Goal: Task Accomplishment & Management: Complete application form

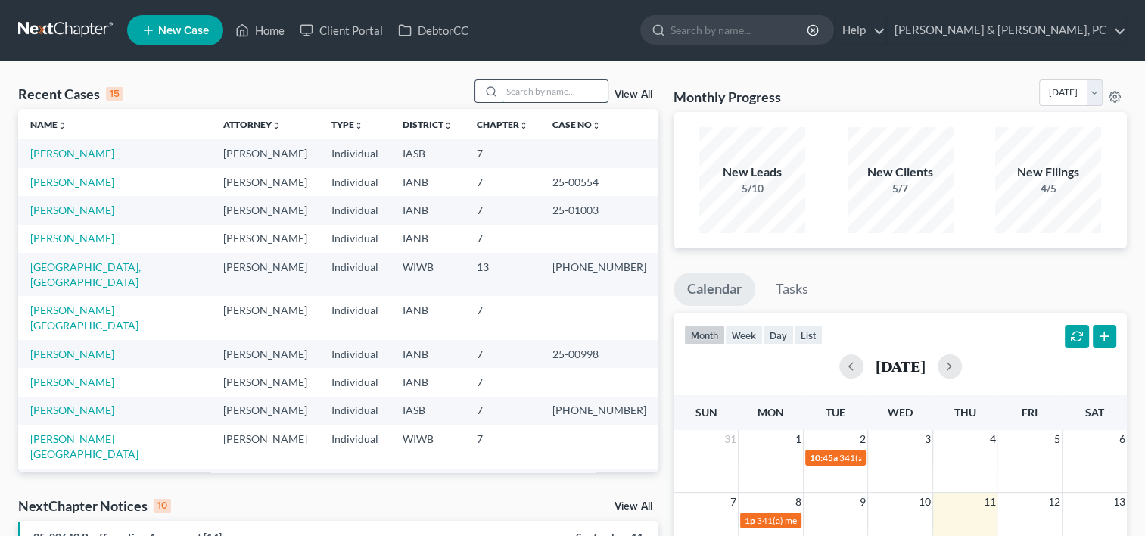
click at [532, 91] on input "search" at bounding box center [555, 91] width 106 height 22
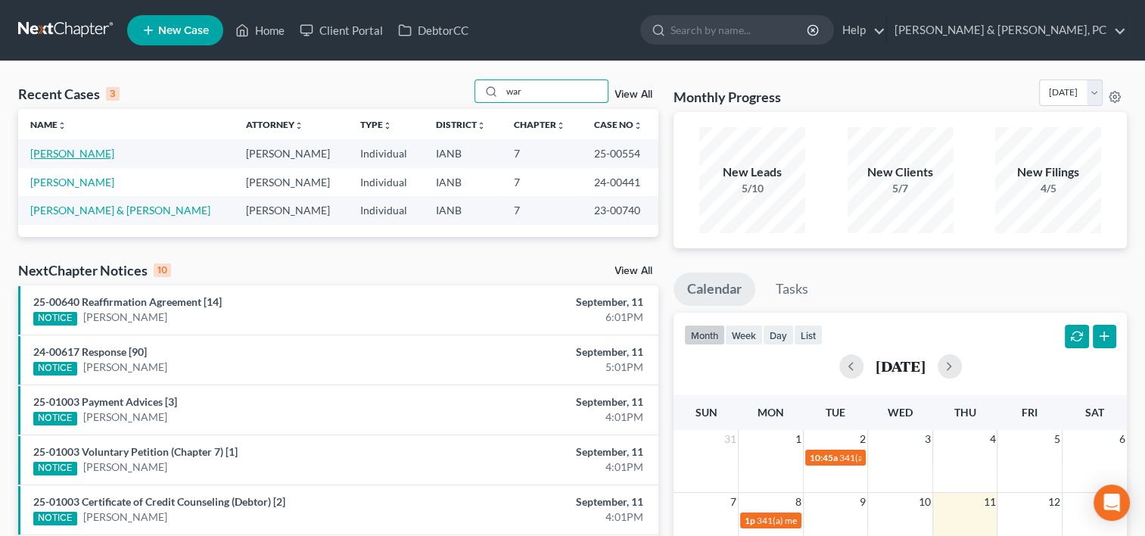
type input "war"
click at [66, 149] on link "[PERSON_NAME]" at bounding box center [72, 153] width 84 height 13
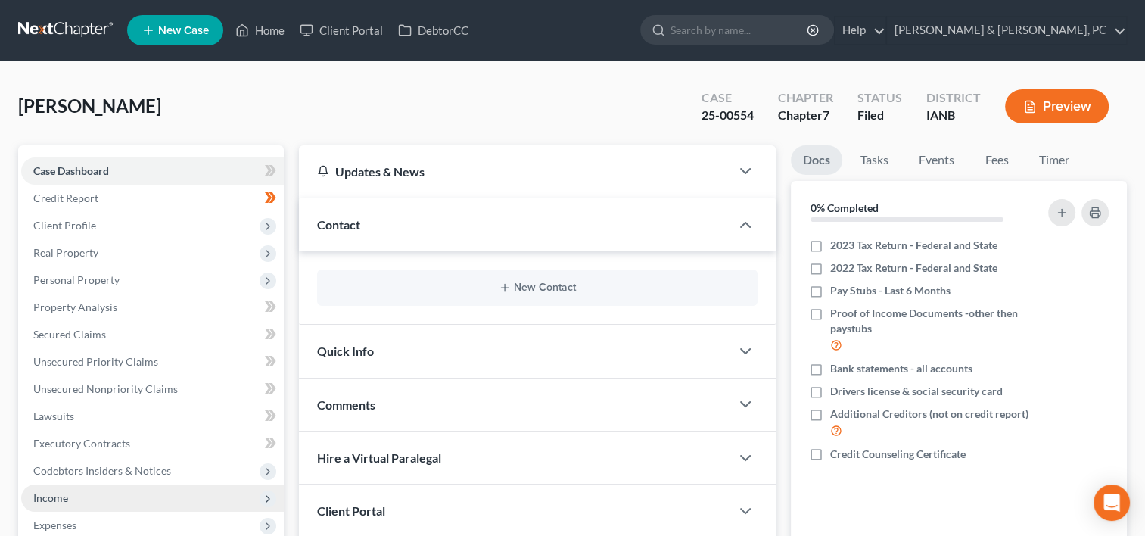
click at [70, 495] on span "Income" at bounding box center [152, 497] width 263 height 27
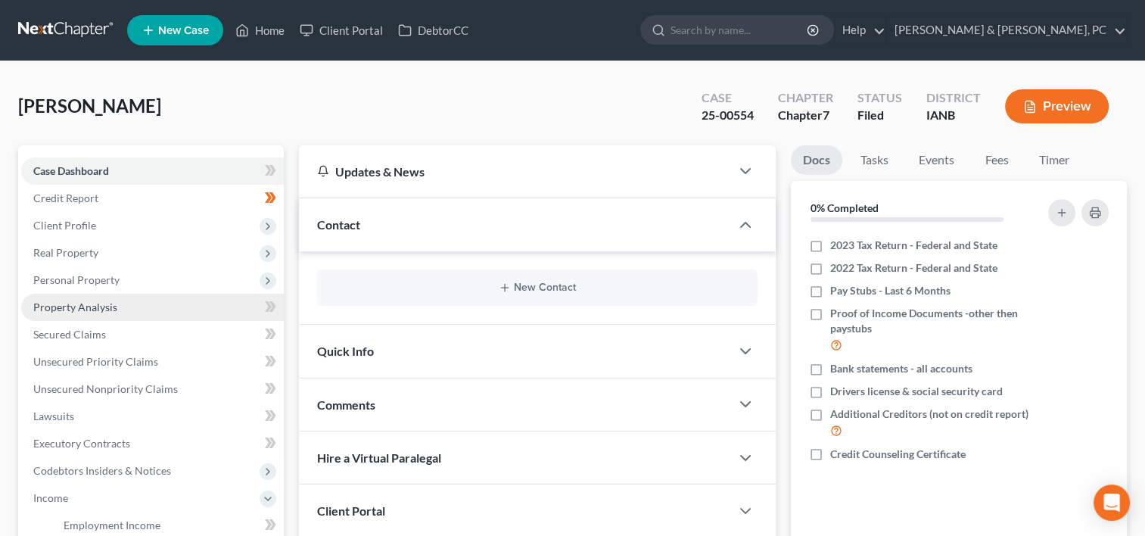
scroll to position [345, 0]
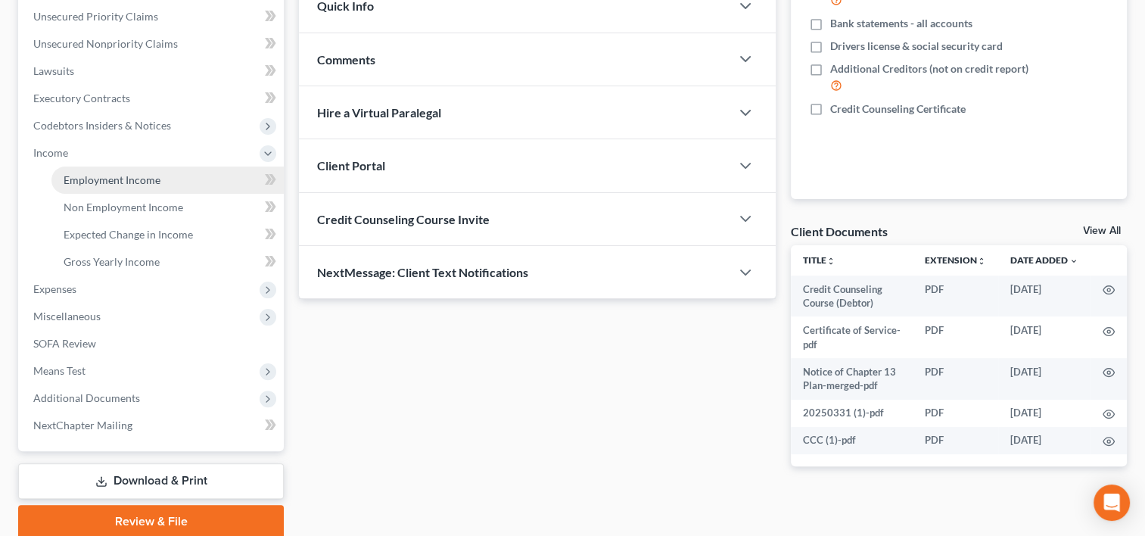
click at [142, 177] on span "Employment Income" at bounding box center [112, 179] width 97 height 13
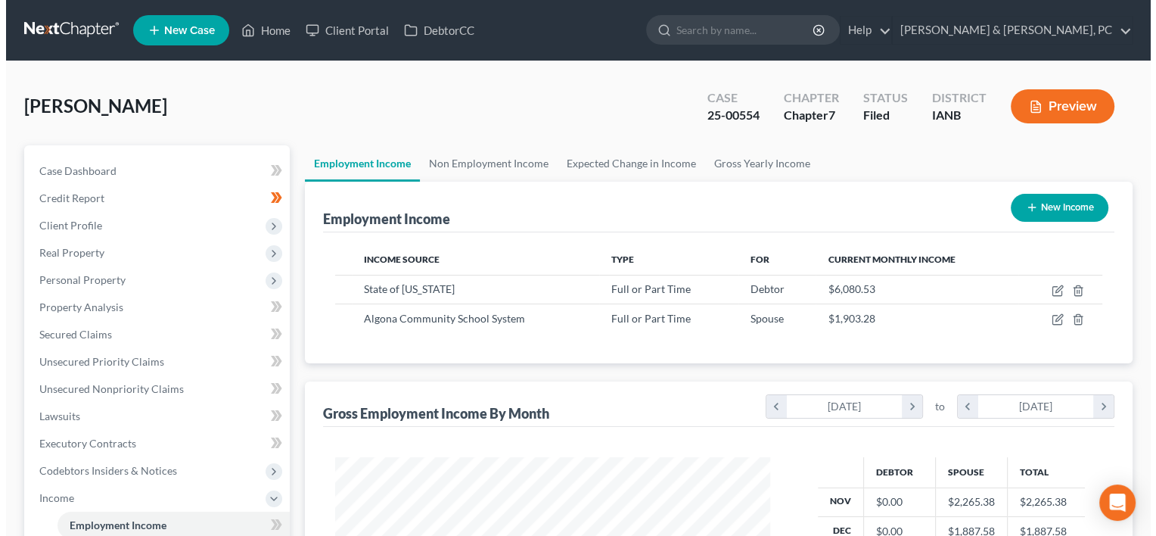
scroll to position [269, 465]
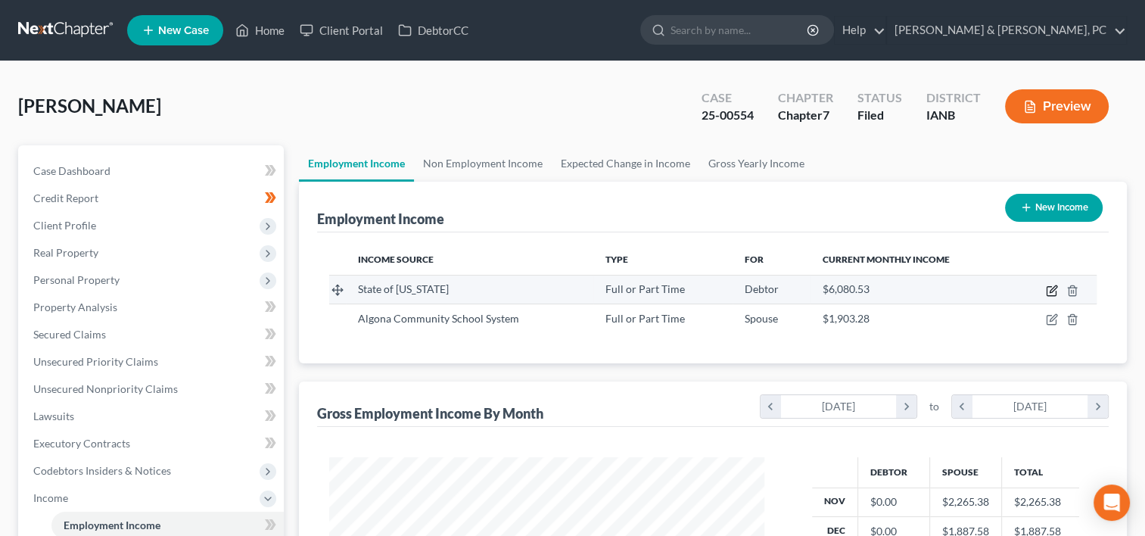
click at [1047, 289] on icon "button" at bounding box center [1052, 291] width 12 height 12
select select "0"
select select "16"
select select "2"
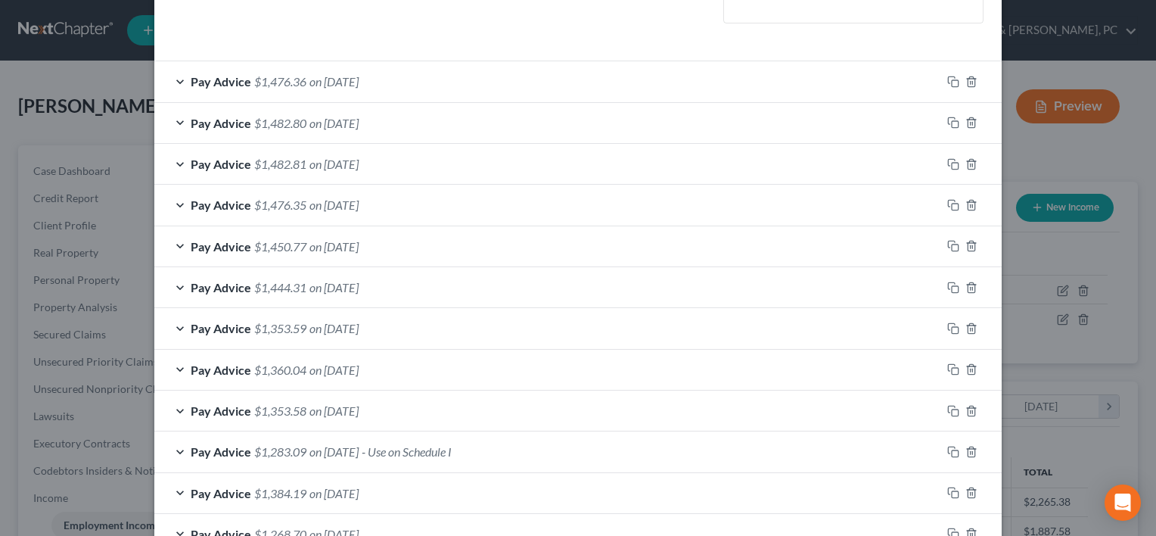
scroll to position [412, 0]
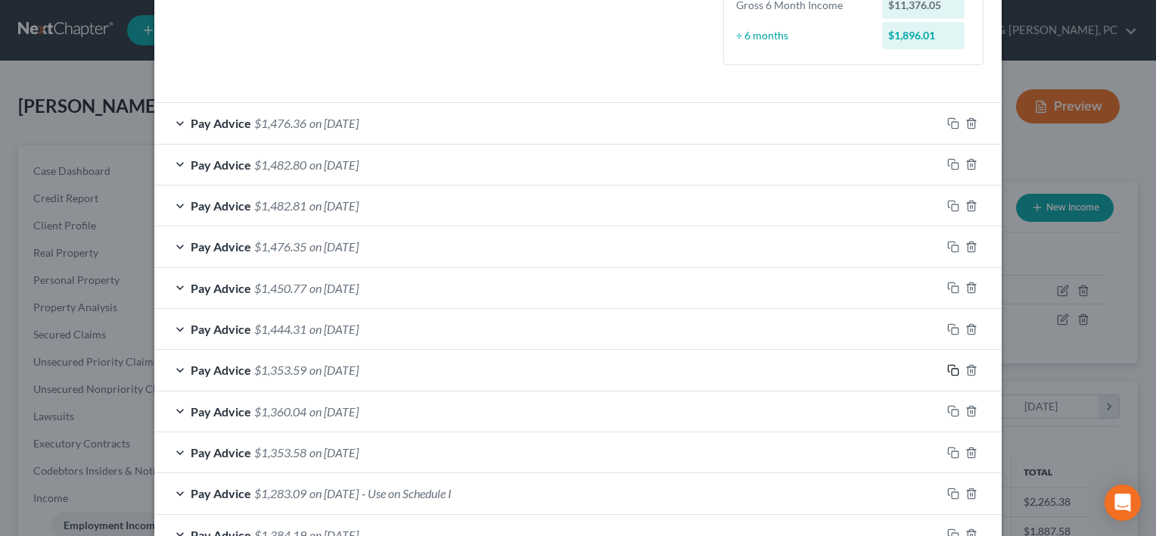
click at [948, 372] on icon "button" at bounding box center [954, 370] width 12 height 12
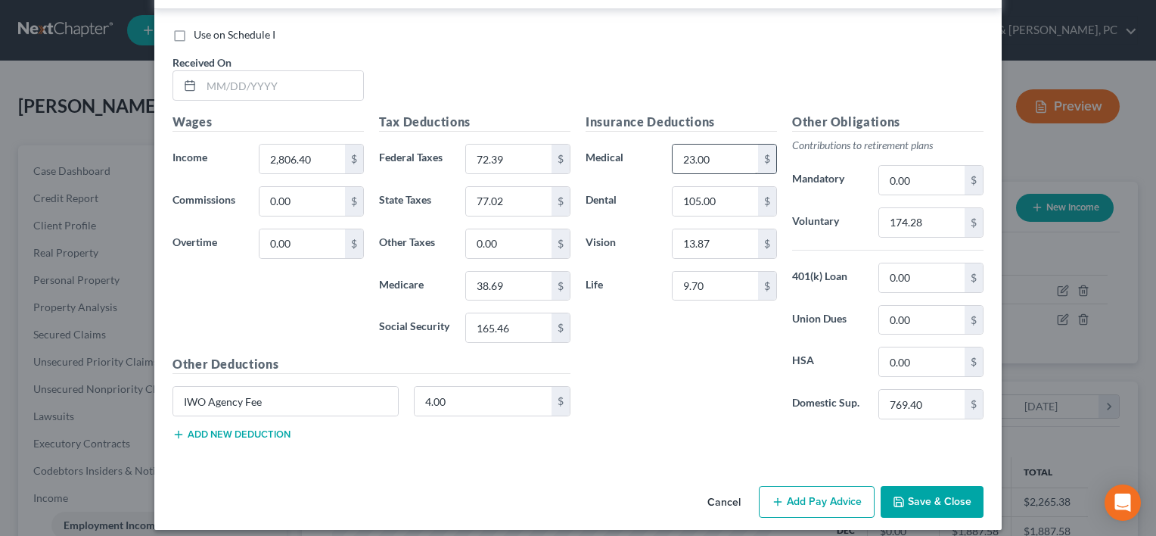
scroll to position [1041, 0]
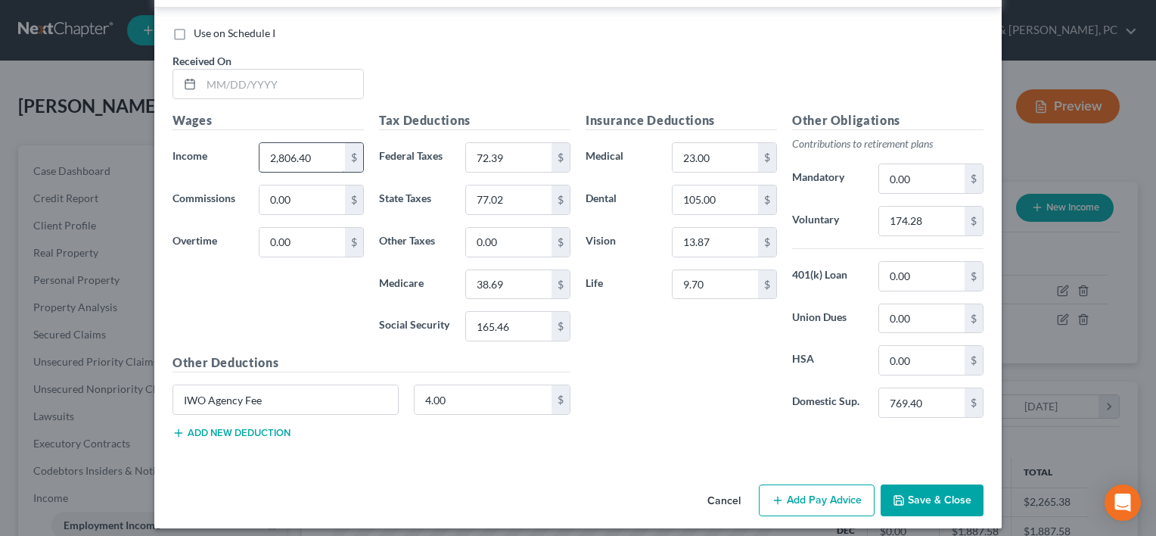
click at [331, 151] on input "2,806.40" at bounding box center [303, 157] width 86 height 29
type input "2,806.39"
click at [243, 285] on div "Wages Income * 2,806.39 $ Commissions 0.00 $ Overtime 0.00 $" at bounding box center [268, 232] width 207 height 242
click at [228, 82] on input "text" at bounding box center [282, 84] width 162 height 29
type input "[DATE]"
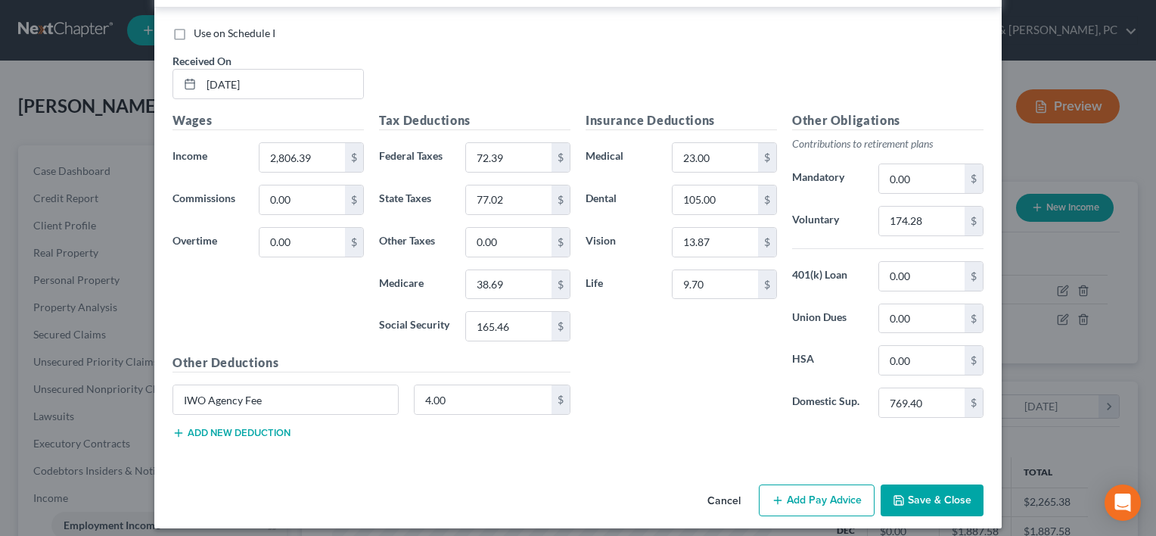
click at [260, 427] on button "Add new deduction" at bounding box center [232, 433] width 118 height 12
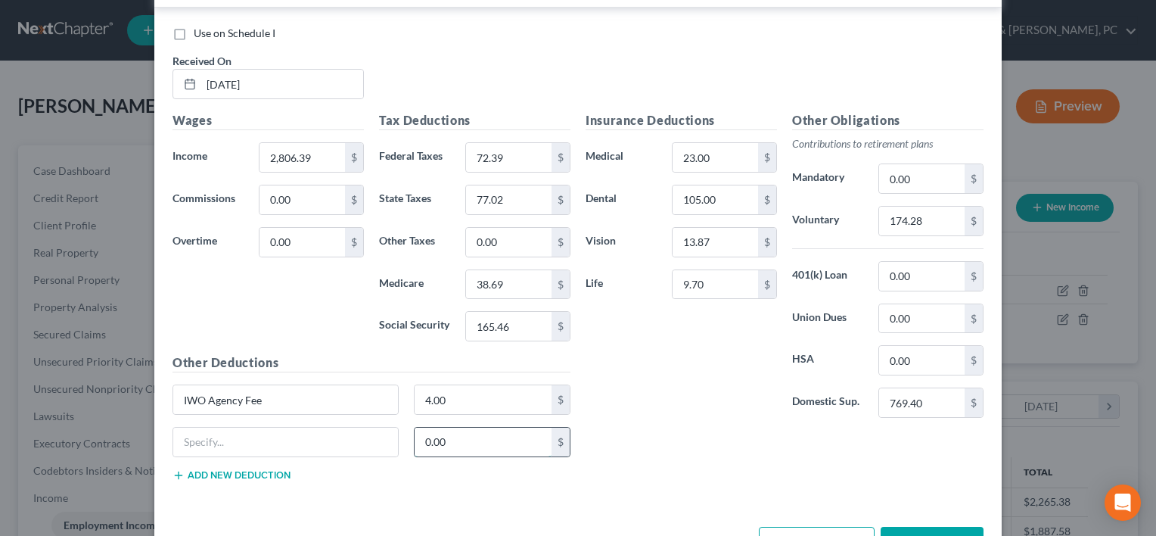
click at [471, 438] on input "0.00" at bounding box center [484, 442] width 138 height 29
type input "174.28"
click at [717, 274] on input "9.70" at bounding box center [716, 284] width 86 height 29
click at [719, 238] on input "13.87" at bounding box center [716, 242] width 86 height 29
click at [724, 185] on input "105.00" at bounding box center [716, 199] width 86 height 29
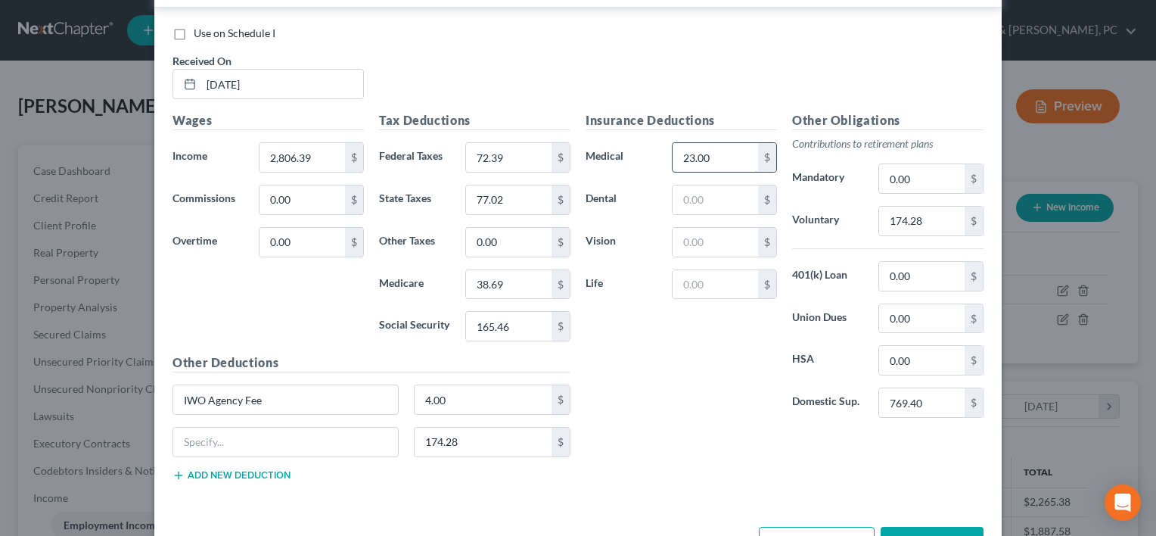
click at [717, 160] on input "23.00" at bounding box center [716, 157] width 86 height 29
click at [577, 85] on div "Use on Schedule I Received On * [DATE]" at bounding box center [578, 69] width 826 height 86
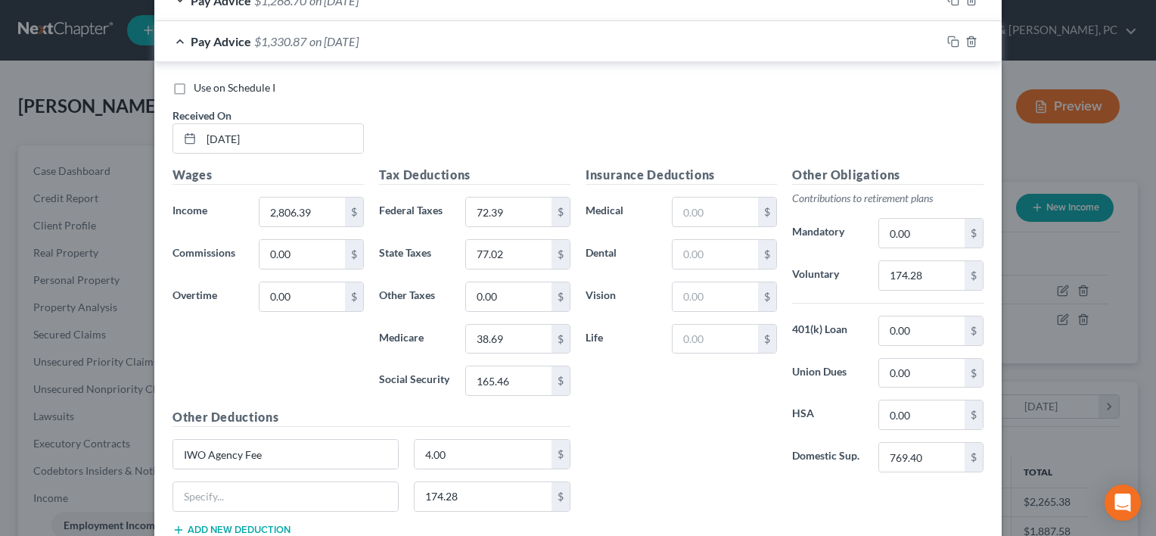
scroll to position [987, 0]
click at [924, 272] on input "174.28" at bounding box center [922, 275] width 86 height 29
click at [503, 378] on input "165.46" at bounding box center [509, 380] width 86 height 29
type input "174"
click at [517, 340] on input "38.69" at bounding box center [509, 339] width 86 height 29
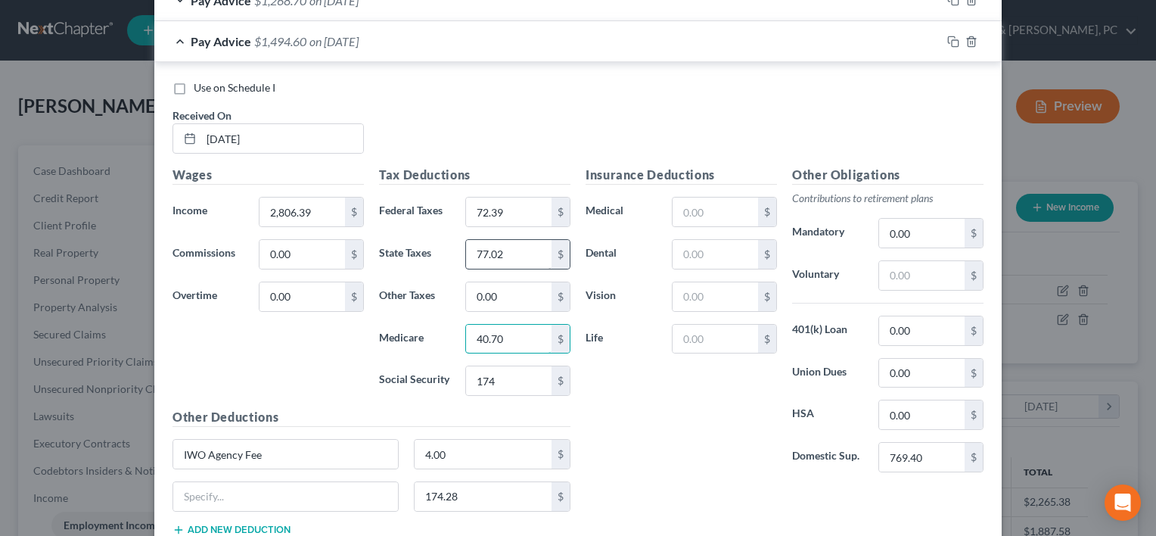
type input "40.70"
click at [509, 242] on input "77.02" at bounding box center [509, 254] width 86 height 29
type input "82.25"
click at [506, 215] on input "72.39" at bounding box center [509, 212] width 86 height 29
type input "102.68"
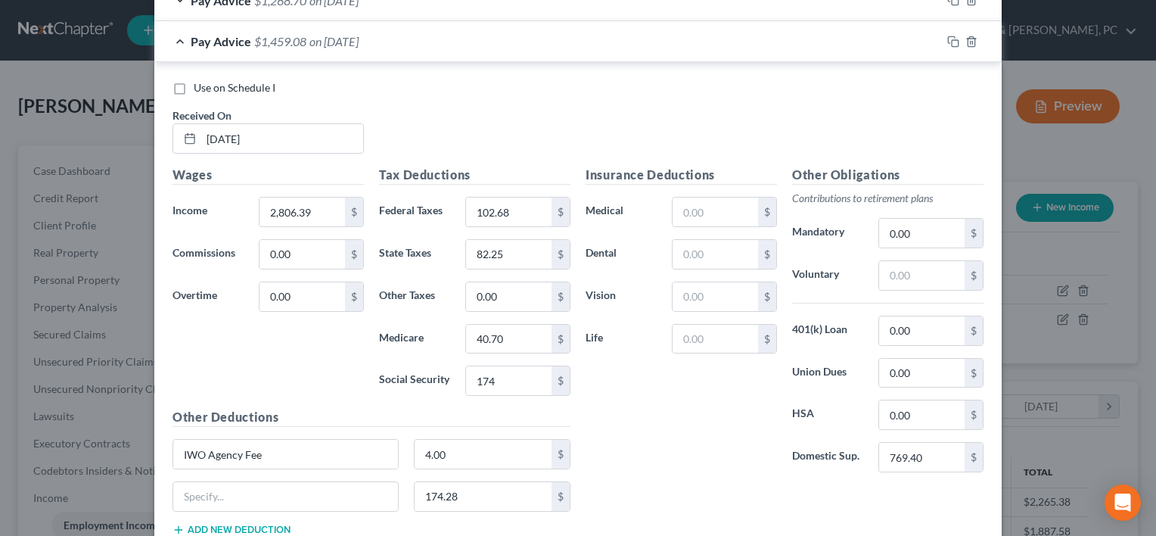
click at [618, 416] on div "Insurance Deductions Medical $ Dental $ Vision $ Life $" at bounding box center [681, 325] width 207 height 319
click at [904, 453] on input "769.40" at bounding box center [922, 457] width 86 height 29
type input "678.67"
click at [652, 447] on div "Insurance Deductions Medical $ Dental $ Vision $ Life $" at bounding box center [681, 325] width 207 height 319
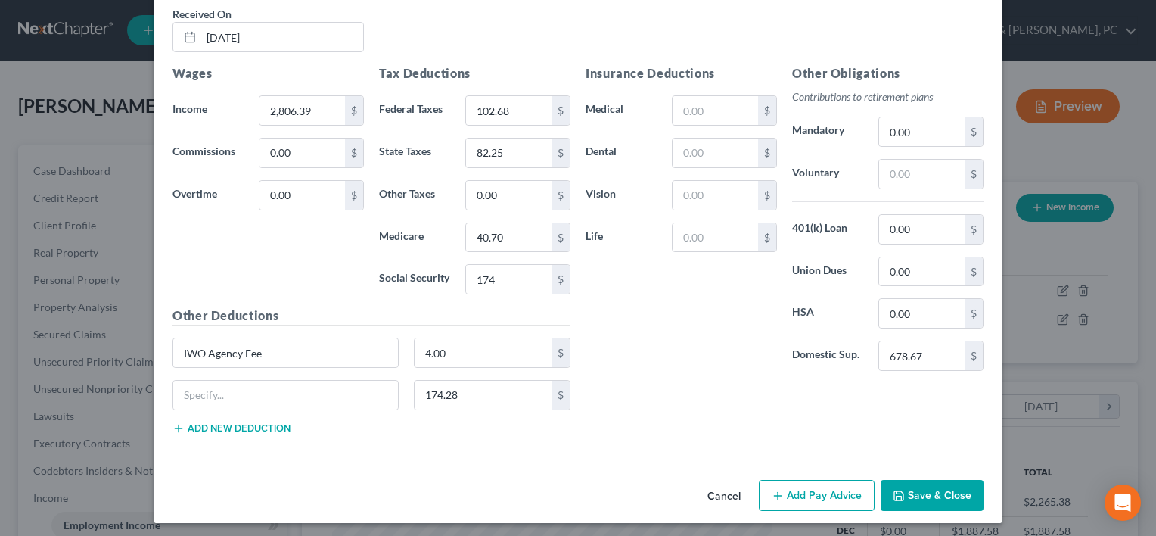
click at [905, 484] on button "Save & Close" at bounding box center [932, 496] width 103 height 32
click at [942, 488] on button "Save & Close" at bounding box center [932, 496] width 103 height 32
click at [751, 397] on div "Insurance Deductions Medical $ Dental $ Vision $ Life $ Other Obligations Contr…" at bounding box center [784, 254] width 413 height 381
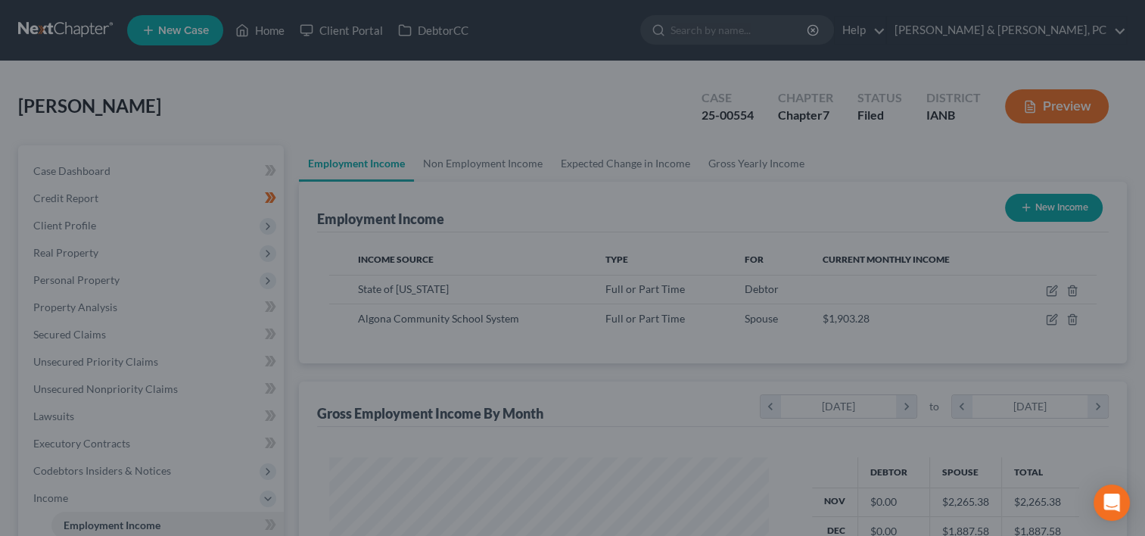
scroll to position [756528, 756332]
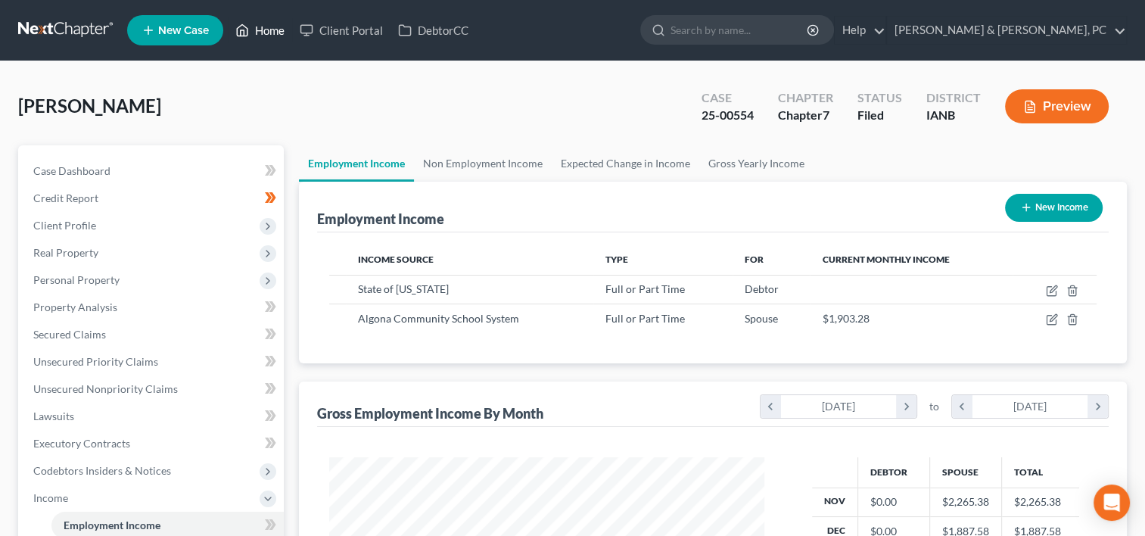
click at [265, 27] on link "Home" at bounding box center [260, 30] width 64 height 27
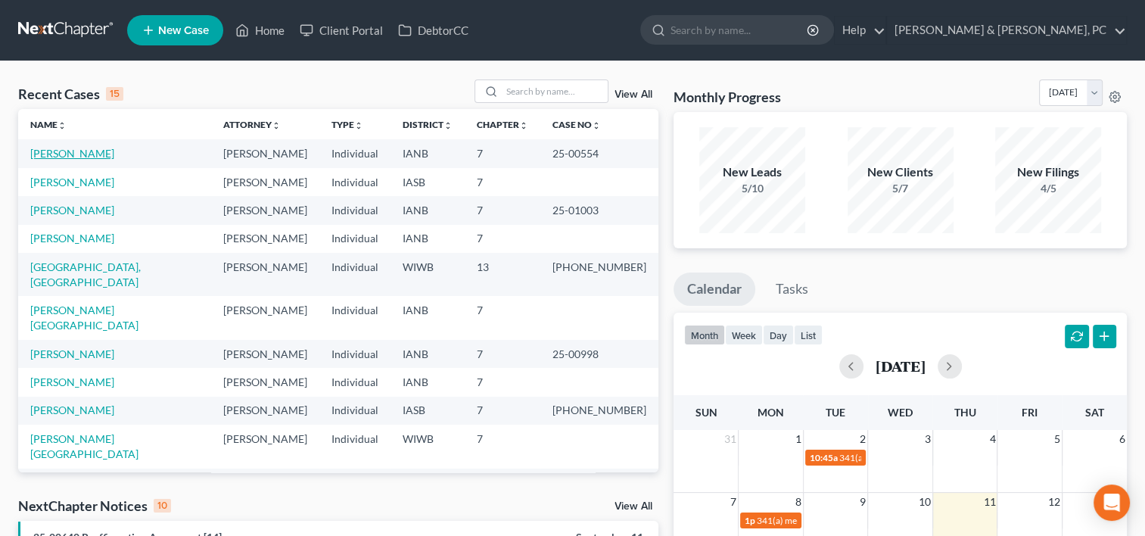
click at [73, 151] on link "[PERSON_NAME]" at bounding box center [72, 153] width 84 height 13
click at [77, 148] on link "[PERSON_NAME]" at bounding box center [72, 153] width 84 height 13
click at [81, 151] on link "[PERSON_NAME]" at bounding box center [72, 153] width 84 height 13
click at [71, 148] on link "[PERSON_NAME]" at bounding box center [72, 153] width 84 height 13
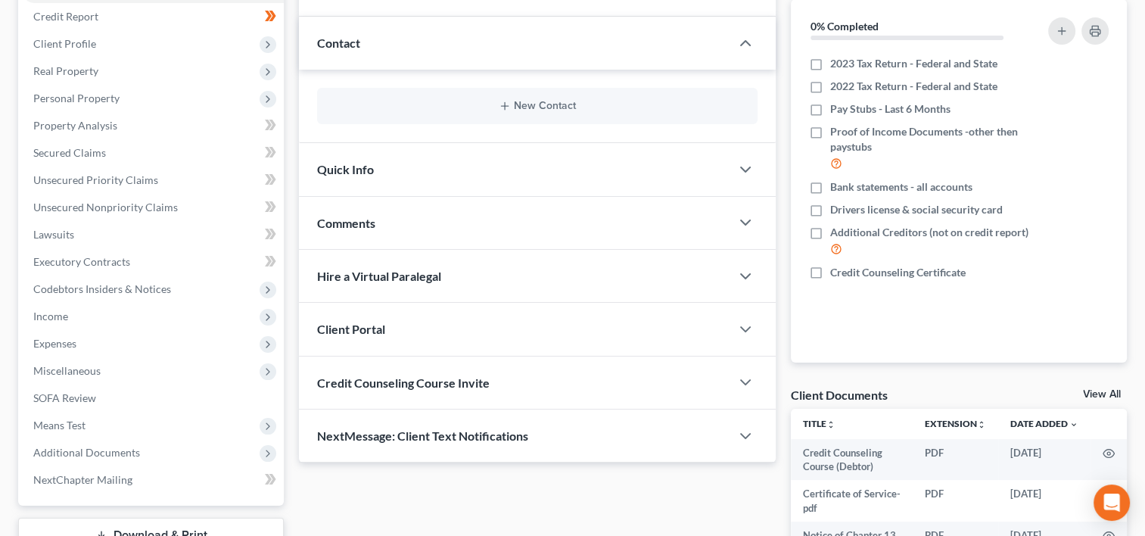
scroll to position [198, 0]
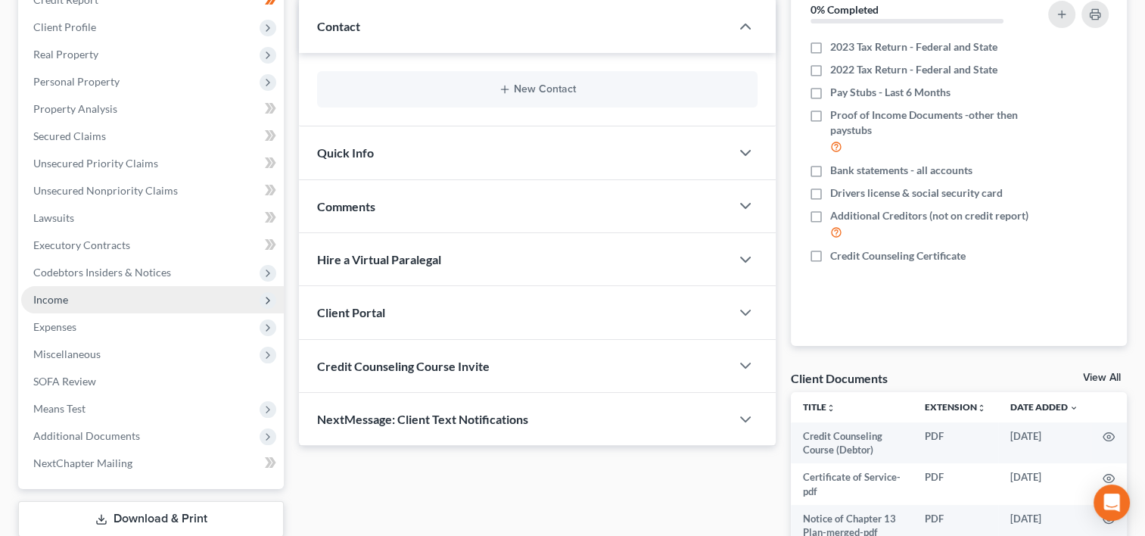
click at [86, 298] on span "Income" at bounding box center [152, 299] width 263 height 27
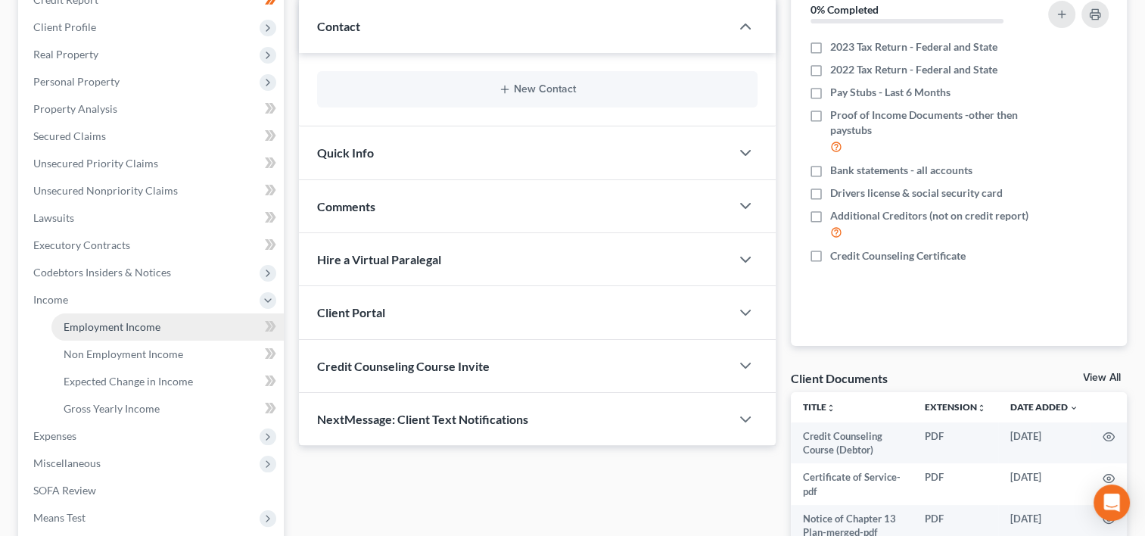
click at [127, 325] on span "Employment Income" at bounding box center [112, 326] width 97 height 13
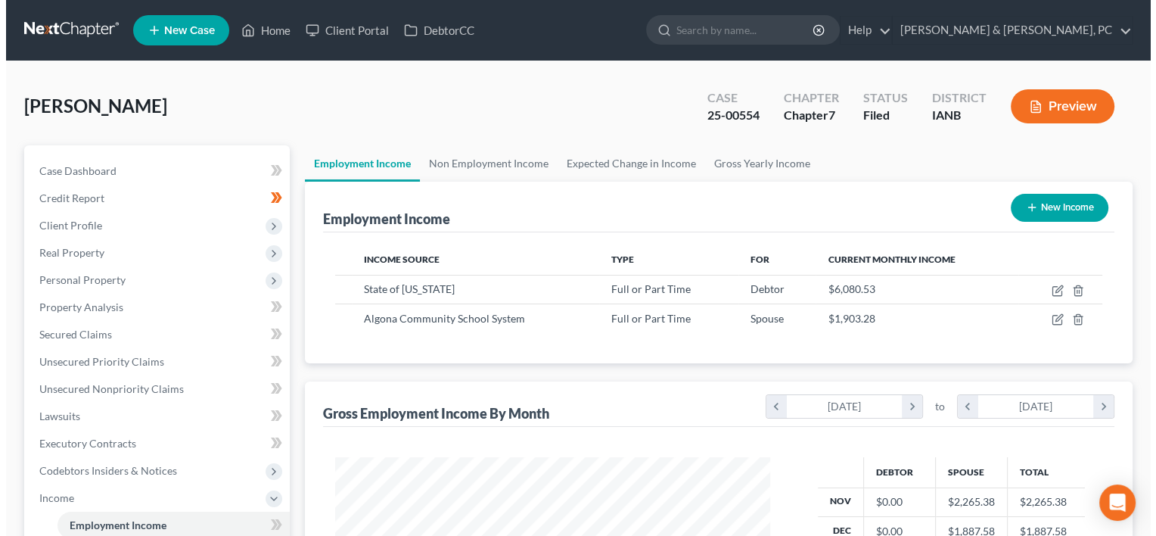
scroll to position [269, 465]
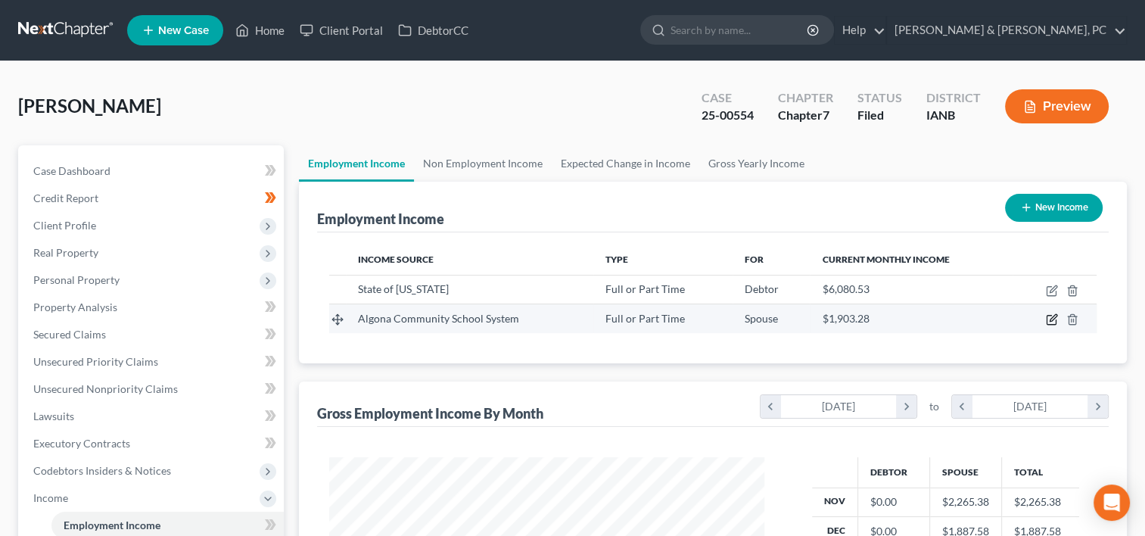
click at [1050, 317] on icon "button" at bounding box center [1052, 319] width 12 height 12
select select "0"
select select "16"
select select "0"
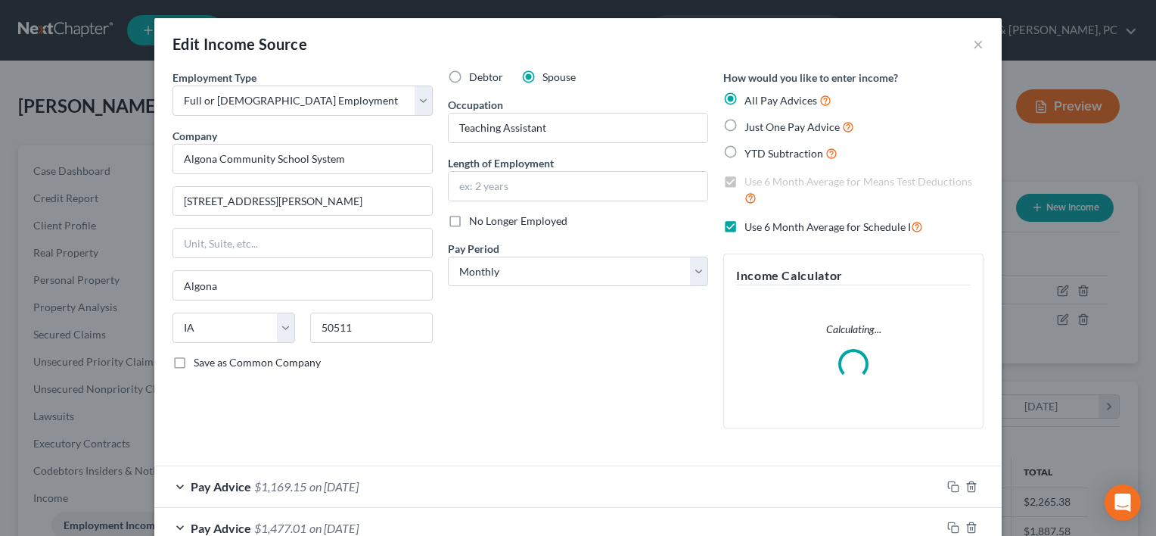
scroll to position [258, 0]
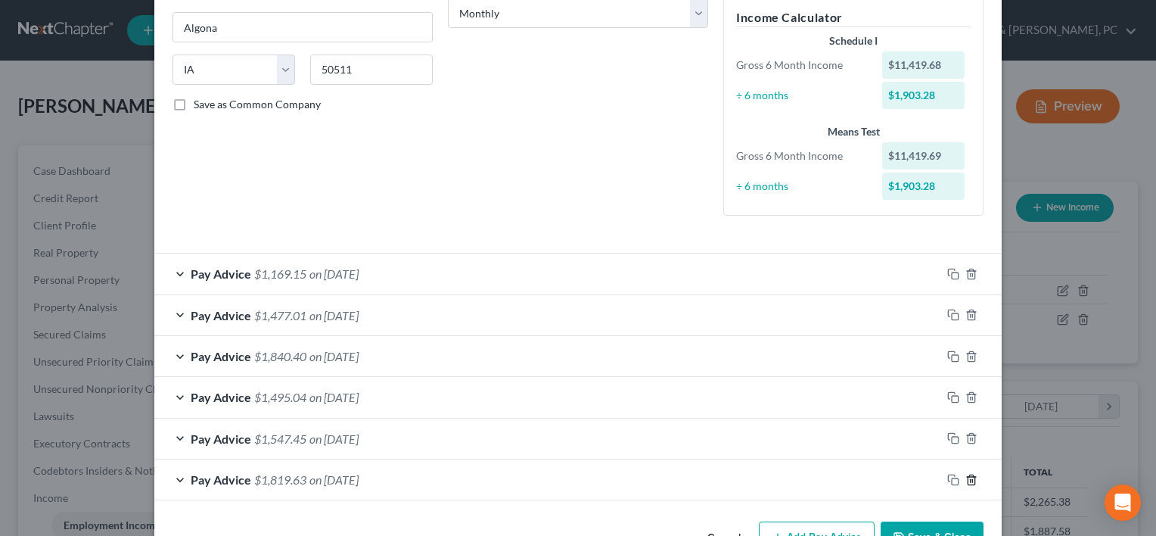
click at [968, 481] on icon "button" at bounding box center [972, 480] width 12 height 12
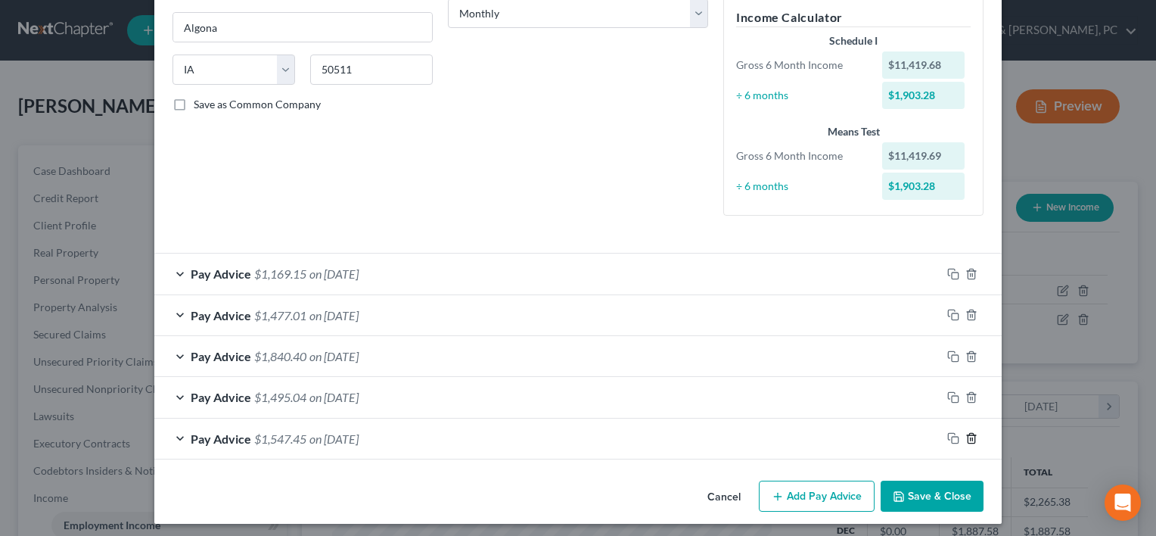
drag, startPoint x: 968, startPoint y: 481, endPoint x: 966, endPoint y: 436, distance: 45.4
click at [966, 436] on div "Edit Income Source × Employment Type * Select Full or Part Time Employment Self…" at bounding box center [578, 142] width 848 height 764
click at [972, 438] on line "button" at bounding box center [972, 439] width 0 height 3
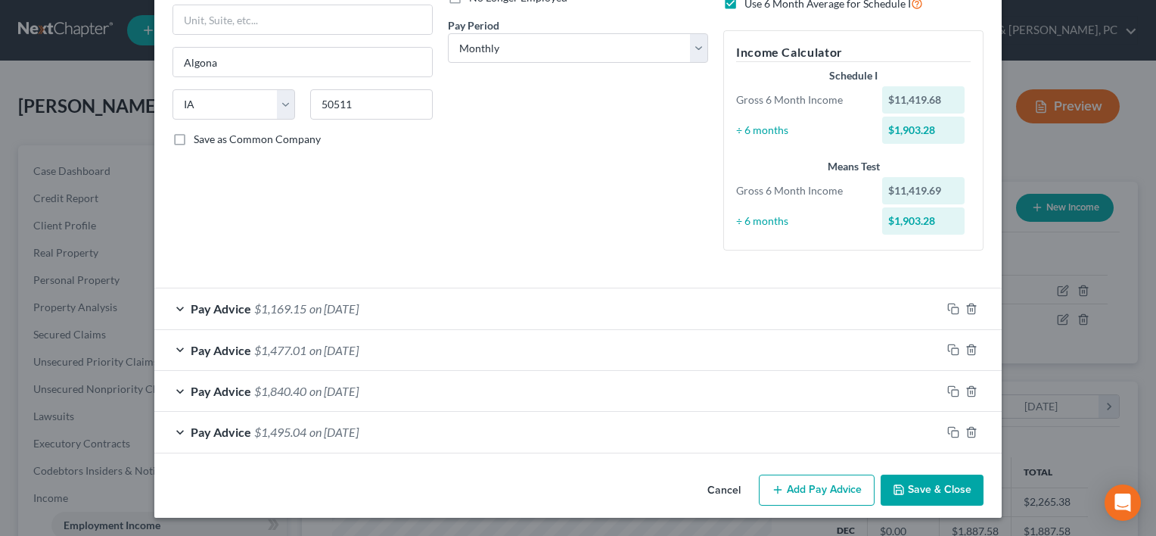
scroll to position [222, 0]
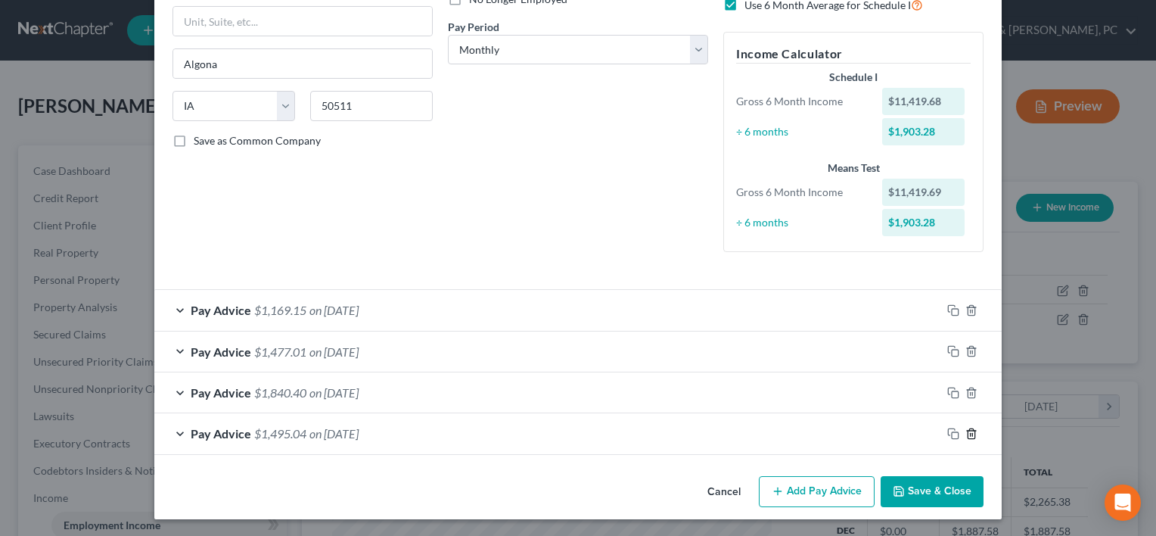
click at [966, 436] on icon "button" at bounding box center [972, 434] width 12 height 12
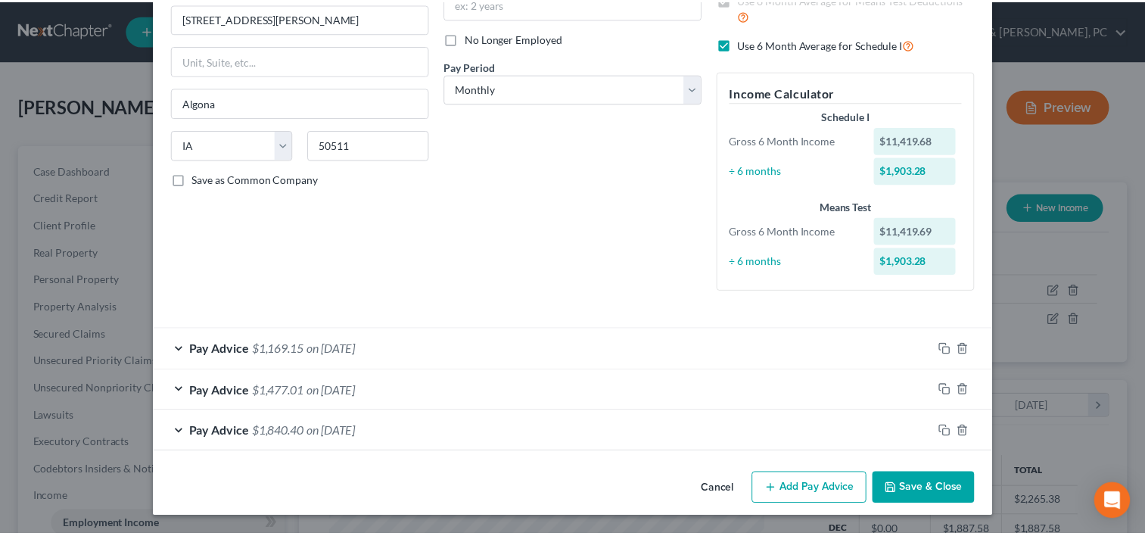
scroll to position [181, 0]
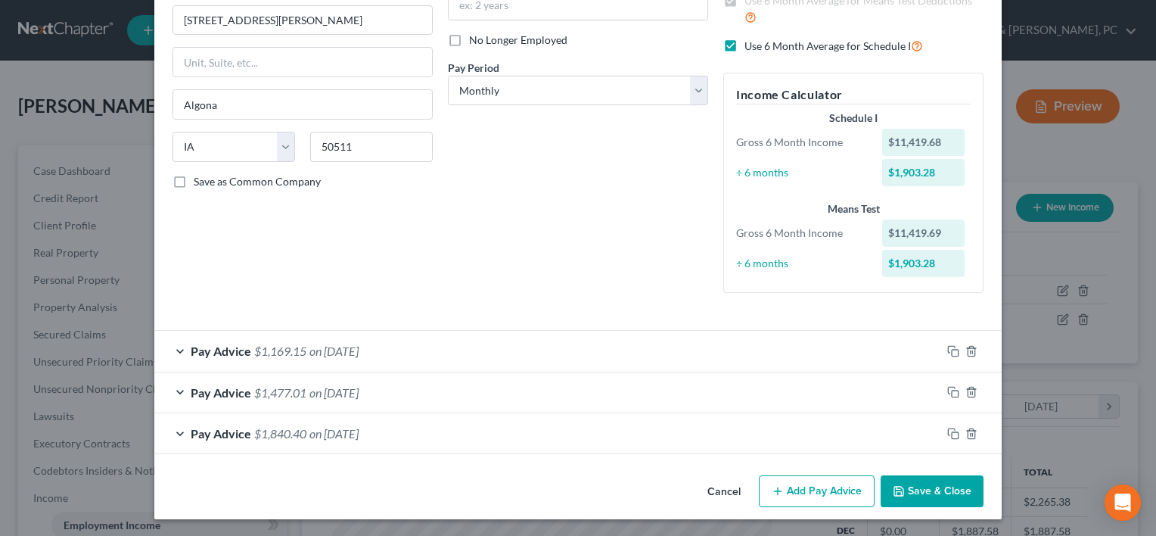
click at [933, 491] on button "Save & Close" at bounding box center [932, 491] width 103 height 32
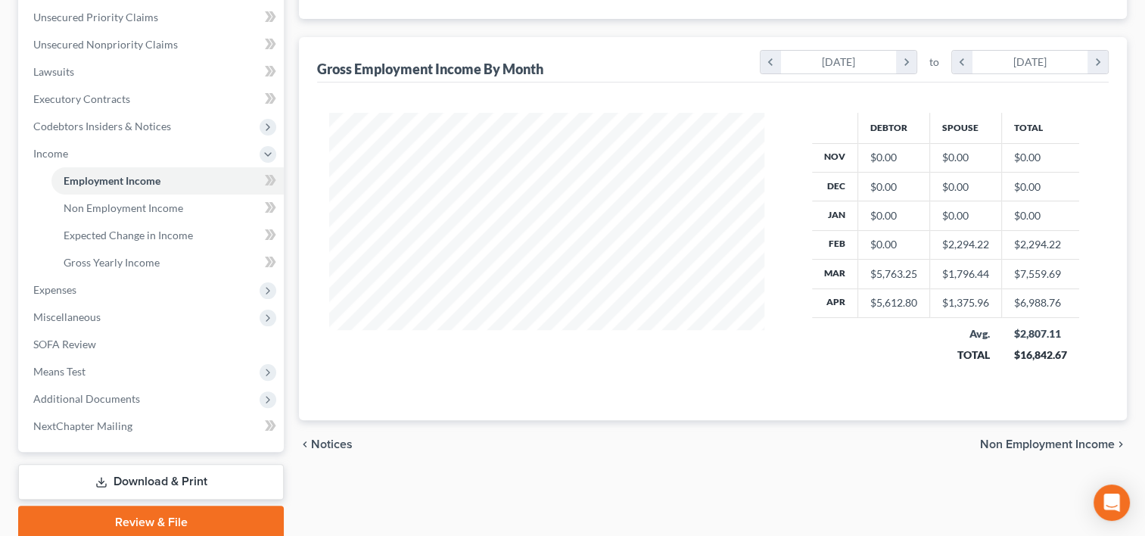
scroll to position [345, 0]
click at [904, 62] on icon "chevron_right" at bounding box center [906, 61] width 20 height 23
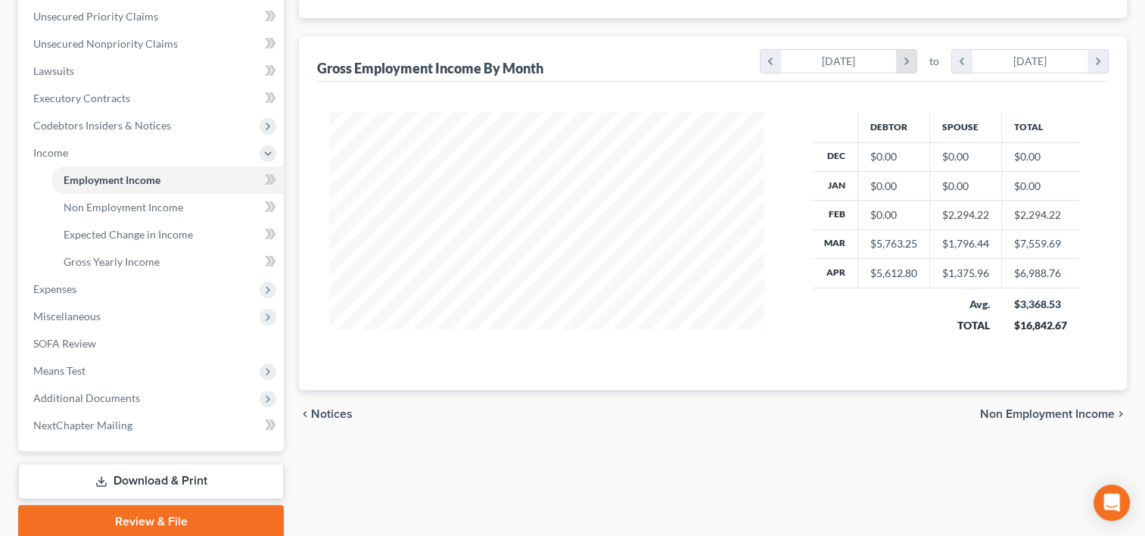
scroll to position [756556, 756332]
click at [904, 62] on icon "chevron_right" at bounding box center [906, 61] width 20 height 23
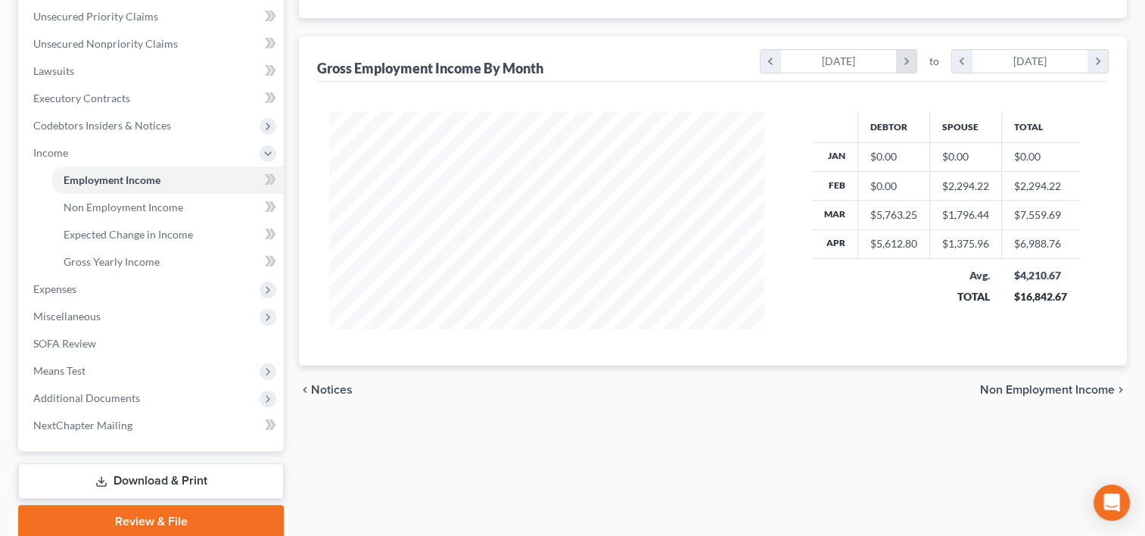
scroll to position [756580, 756332]
click at [904, 62] on icon "chevron_right" at bounding box center [906, 61] width 20 height 23
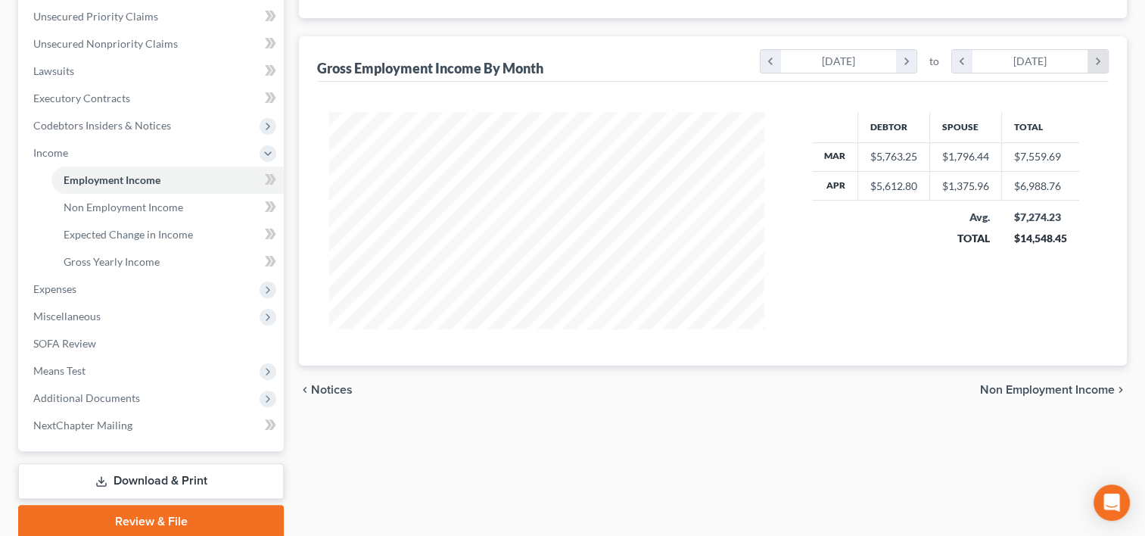
click at [1093, 58] on icon "chevron_right" at bounding box center [1098, 61] width 20 height 23
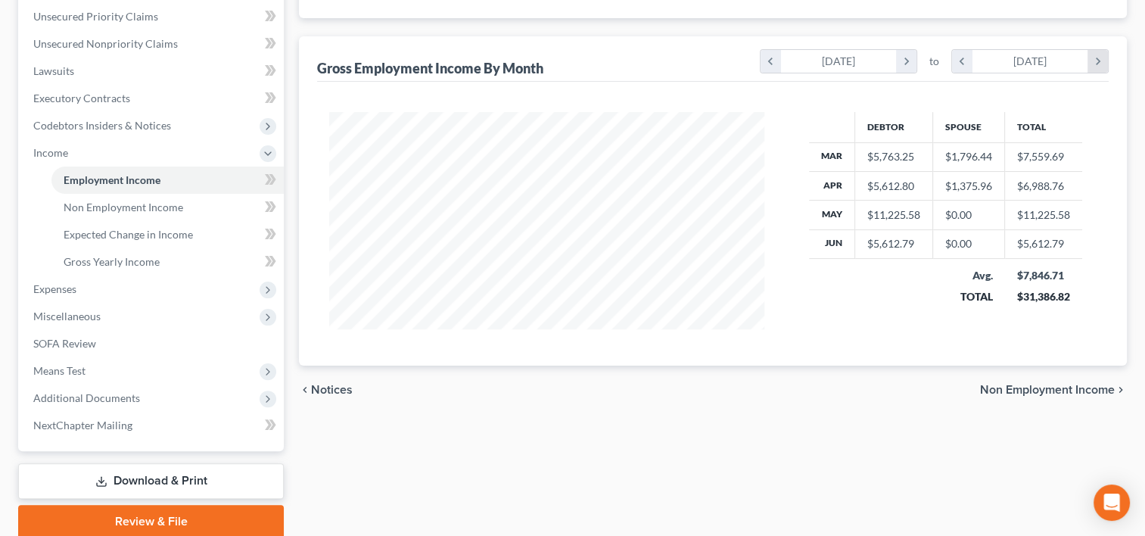
click at [1093, 58] on icon "chevron_right" at bounding box center [1098, 61] width 20 height 23
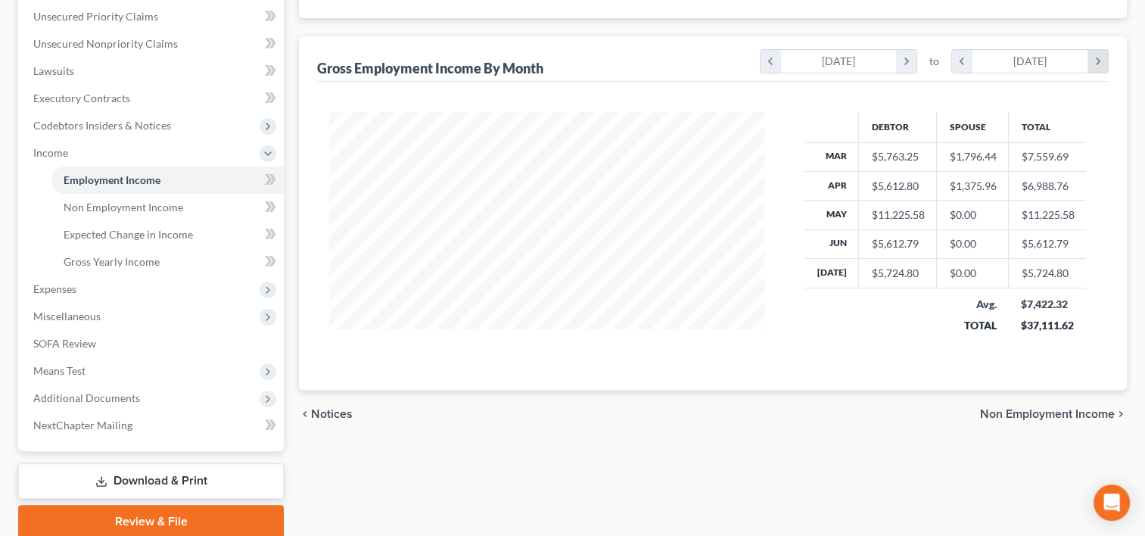
click at [1093, 58] on icon "chevron_right" at bounding box center [1098, 61] width 20 height 23
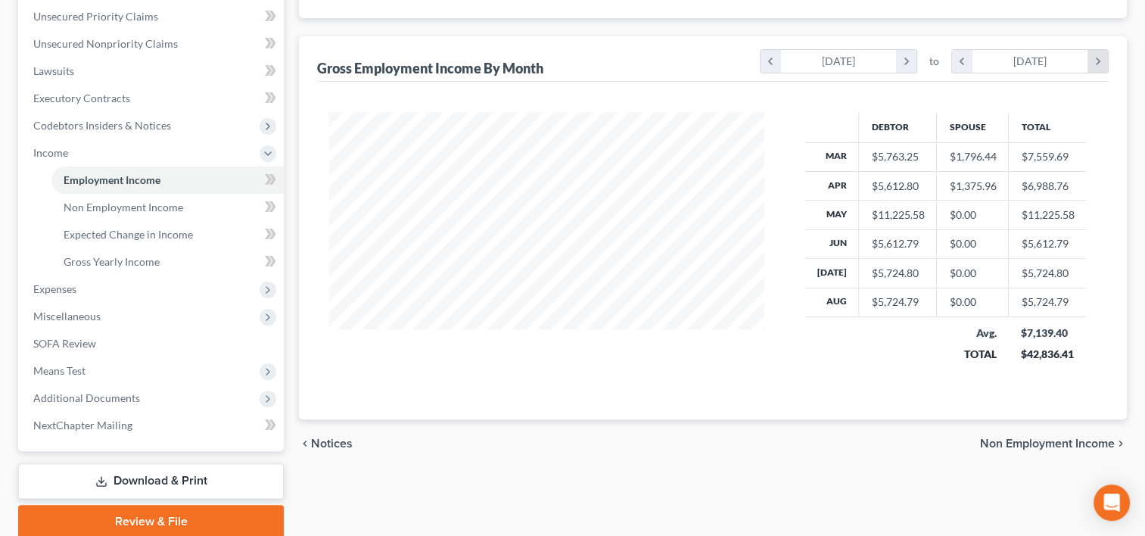
scroll to position [269, 465]
click at [693, 407] on div "Debtor Spouse Total Mar $5,763.25 $1,796.44 $7,559.69 Apr $5,612.80 $1,375.96 $…" at bounding box center [713, 251] width 792 height 338
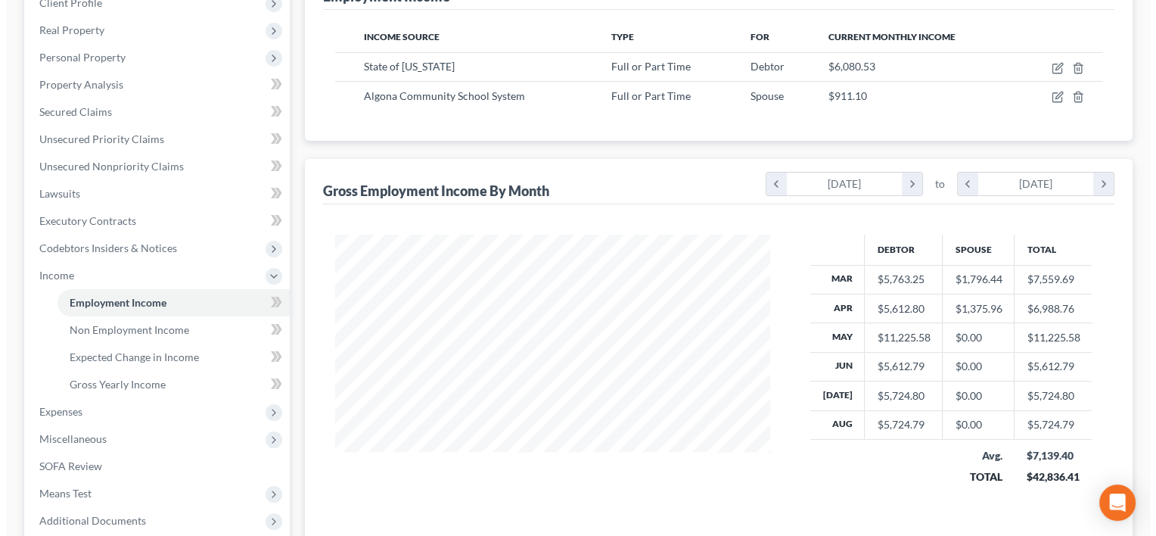
scroll to position [260, 0]
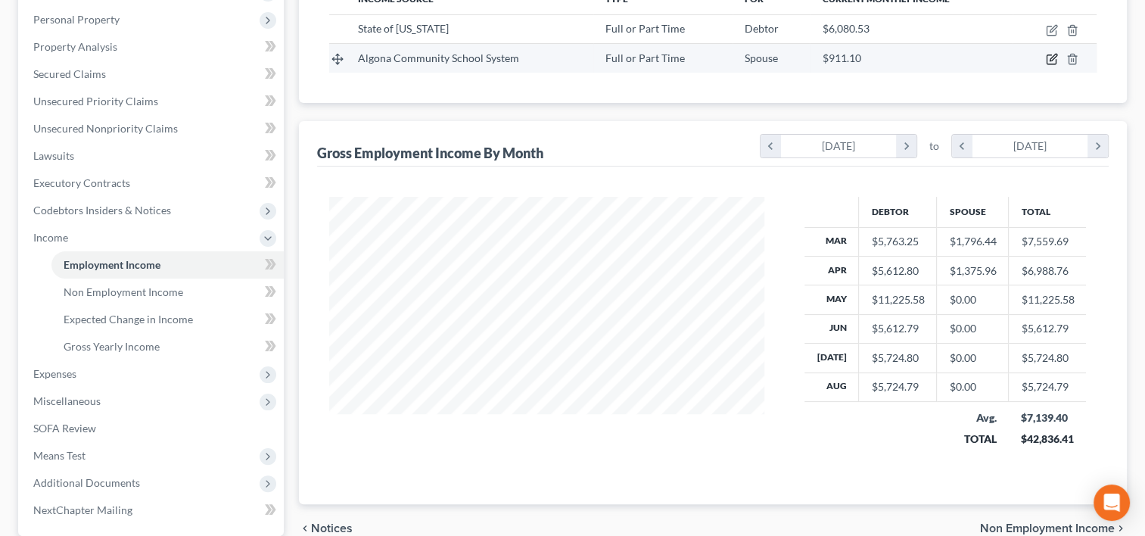
click at [1050, 60] on icon "button" at bounding box center [1053, 57] width 7 height 7
select select "0"
select select "16"
select select "0"
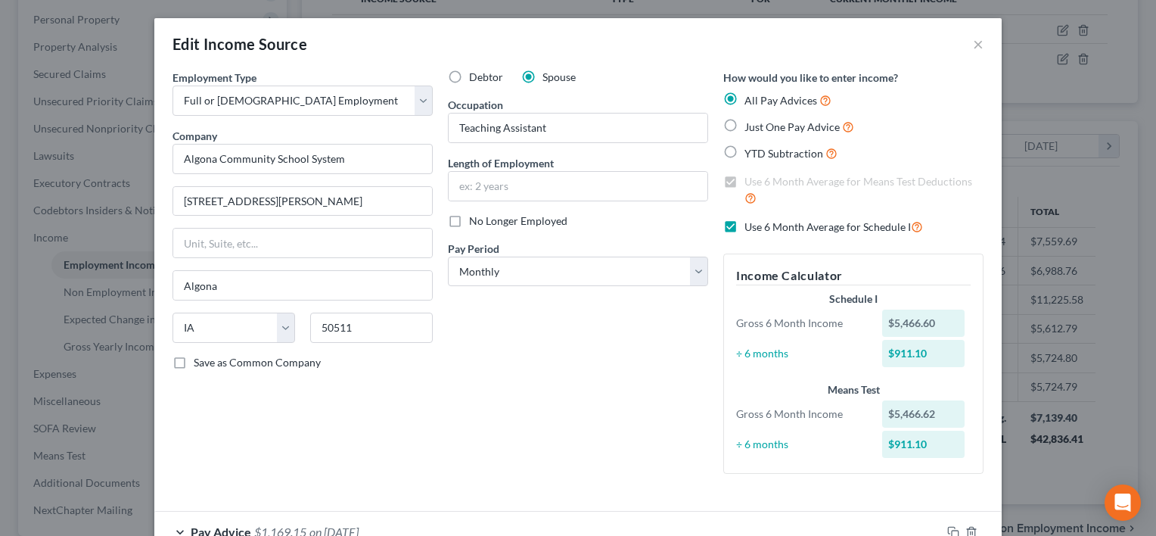
scroll to position [181, 0]
